Goal: Navigation & Orientation: Go to known website

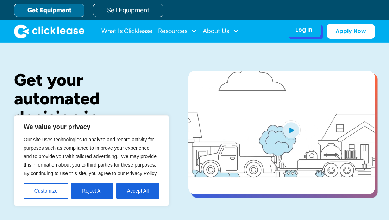
click at [296, 34] on div "Log In Account login I use Clicklease to get my equipment Partner Portal I offe…" at bounding box center [304, 30] width 34 height 15
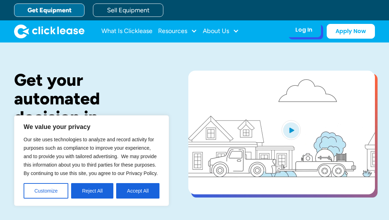
click at [296, 34] on div "Log In Account login I use Clicklease to get my equipment Partner Portal I offe…" at bounding box center [304, 30] width 34 height 15
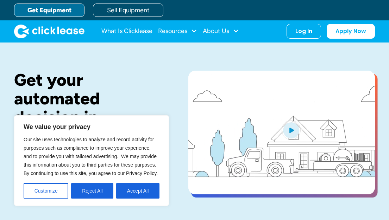
click at [16, 205] on div "We value your privacy Our site uses technologies to analyze and record activity…" at bounding box center [91, 160] width 155 height 91
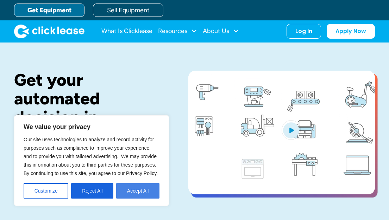
click at [140, 193] on button "Accept All" at bounding box center [137, 190] width 43 height 15
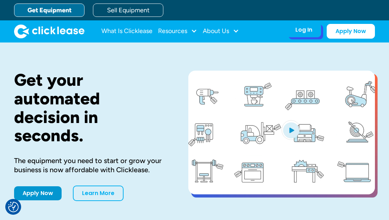
click at [300, 37] on div "Log In Account login I use Clicklease to get my equipment Partner Portal I offe…" at bounding box center [304, 30] width 34 height 15
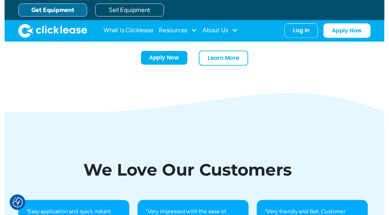
scroll to position [2157, 0]
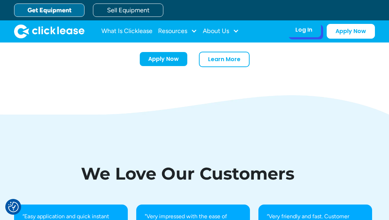
click at [310, 30] on div "Log In" at bounding box center [303, 29] width 17 height 7
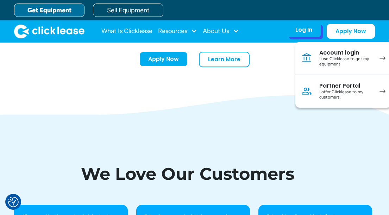
click at [350, 57] on div "I use Clicklease to get my equipment" at bounding box center [345, 61] width 53 height 11
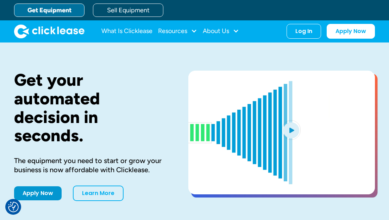
click at [206, 52] on div "Get your automated decision in seconds. The equipment you need to start or grow…" at bounding box center [194, 136] width 361 height 187
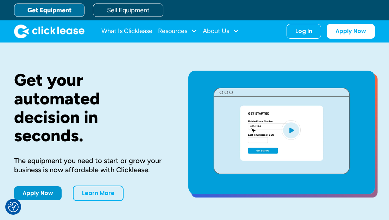
click at [343, 55] on div "Get your automated decision in seconds. The equipment you need to start or grow…" at bounding box center [194, 136] width 361 height 187
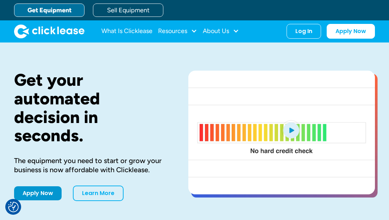
click at [317, 61] on div "Get your automated decision in seconds. The equipment you need to start or grow…" at bounding box center [194, 136] width 361 height 187
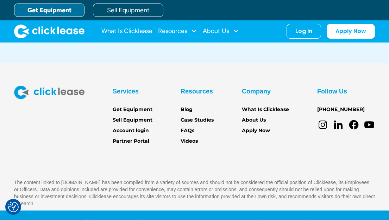
scroll to position [2481, 0]
